Goal: Task Accomplishment & Management: Complete application form

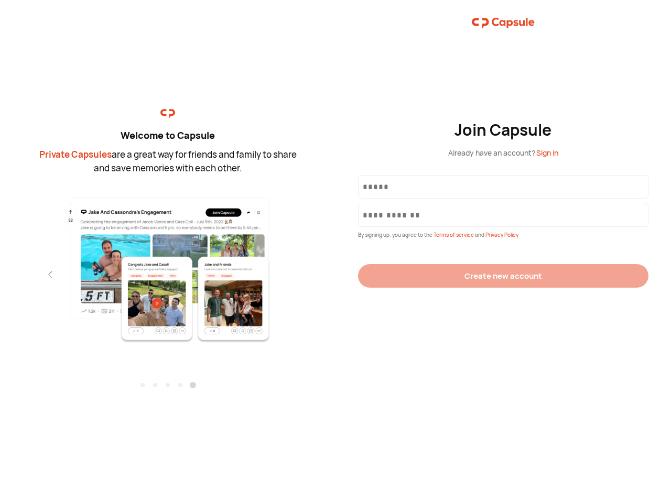
click at [335, 252] on div "Join Capsule Already have an account? Sign in By signing up, you agree to the T…" at bounding box center [502, 251] width 335 height 503
click at [168, 266] on img at bounding box center [167, 269] width 229 height 148
click at [0, 275] on div "Welcome to Capsule Private Capsules are a great way for friends and family to s…" at bounding box center [167, 251] width 335 height 503
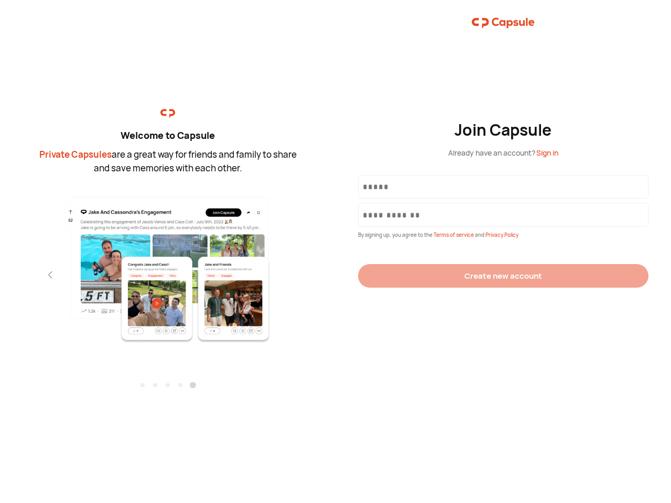
click at [0, 275] on div "Welcome to Capsule Private Capsules are a great way for friends and family to s…" at bounding box center [167, 251] width 335 height 503
click at [31, 275] on div "Welcome to Capsule Private Capsules are a great way for friends and family to s…" at bounding box center [167, 251] width 335 height 503
